Goal: Find specific page/section: Find specific page/section

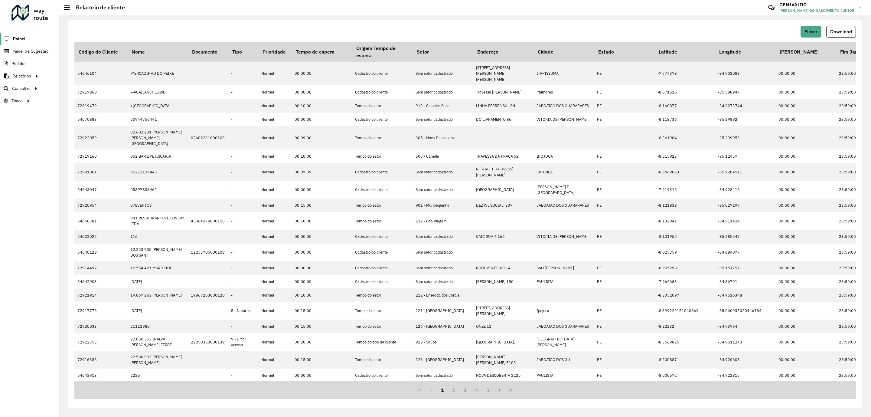
click at [20, 37] on span "Painel" at bounding box center [19, 39] width 12 height 6
click at [77, 76] on span "Clientes" at bounding box center [77, 76] width 16 height 6
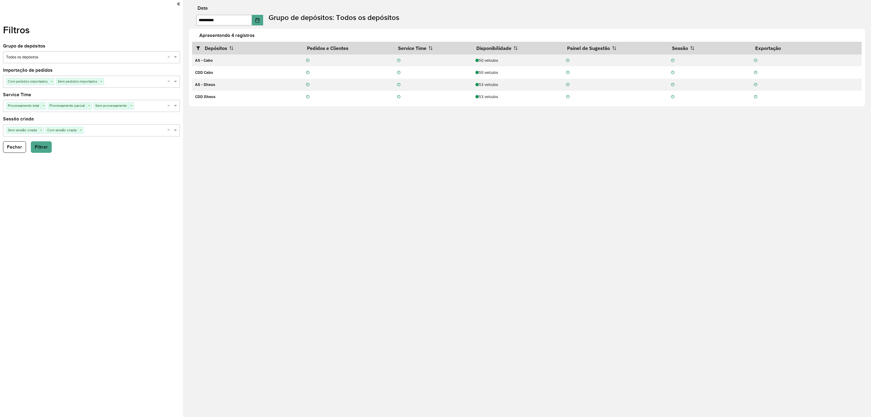
click at [12, 150] on button "Fechar" at bounding box center [14, 146] width 23 height 11
